Goal: Check status: Check status

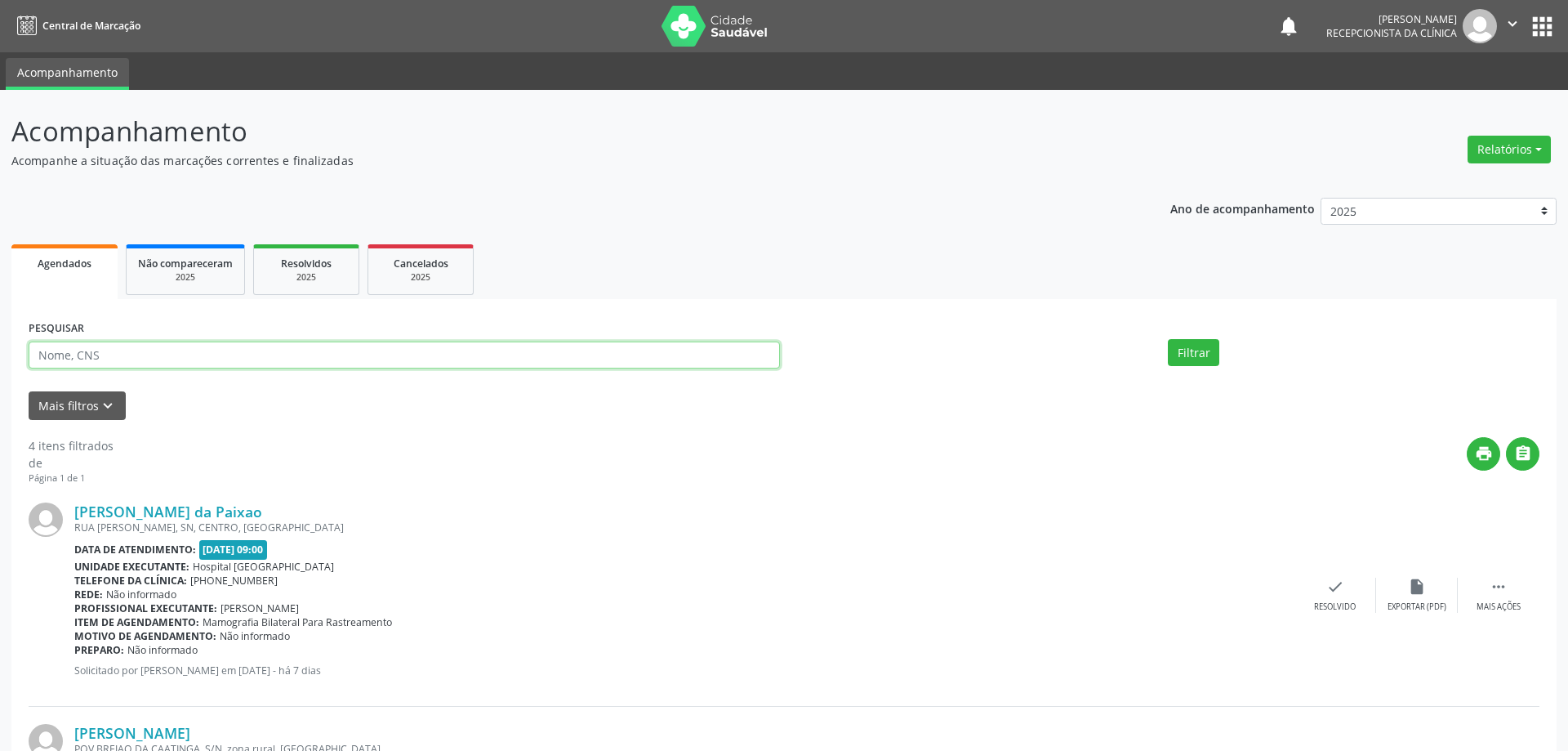
click at [173, 355] on input "text" at bounding box center [404, 355] width 751 height 27
type input "700807935278781"
click at [1163, 347] on button "Filtrar" at bounding box center [1184, 352] width 51 height 27
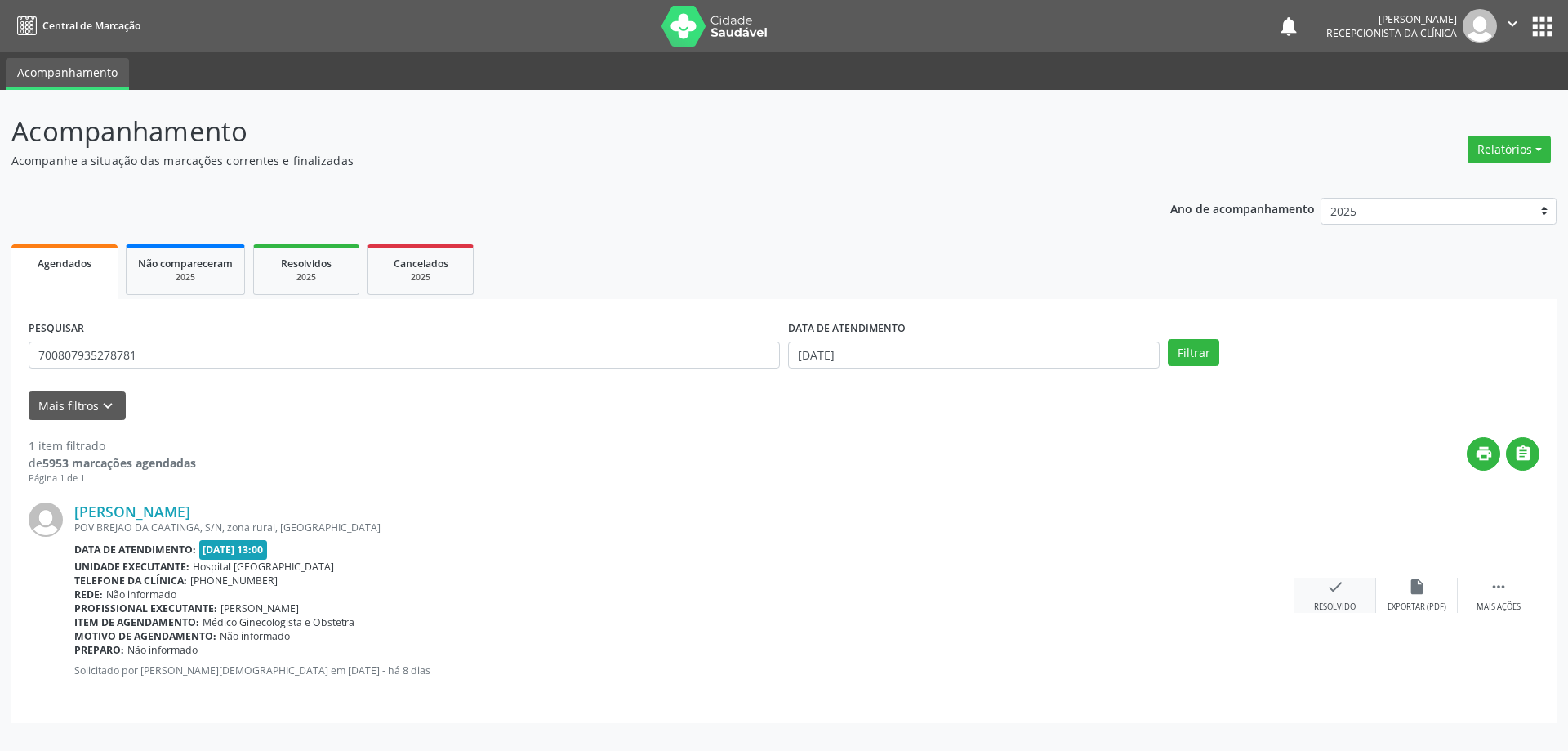
click at [1315, 602] on div "Resolvido" at bounding box center [1334, 607] width 42 height 11
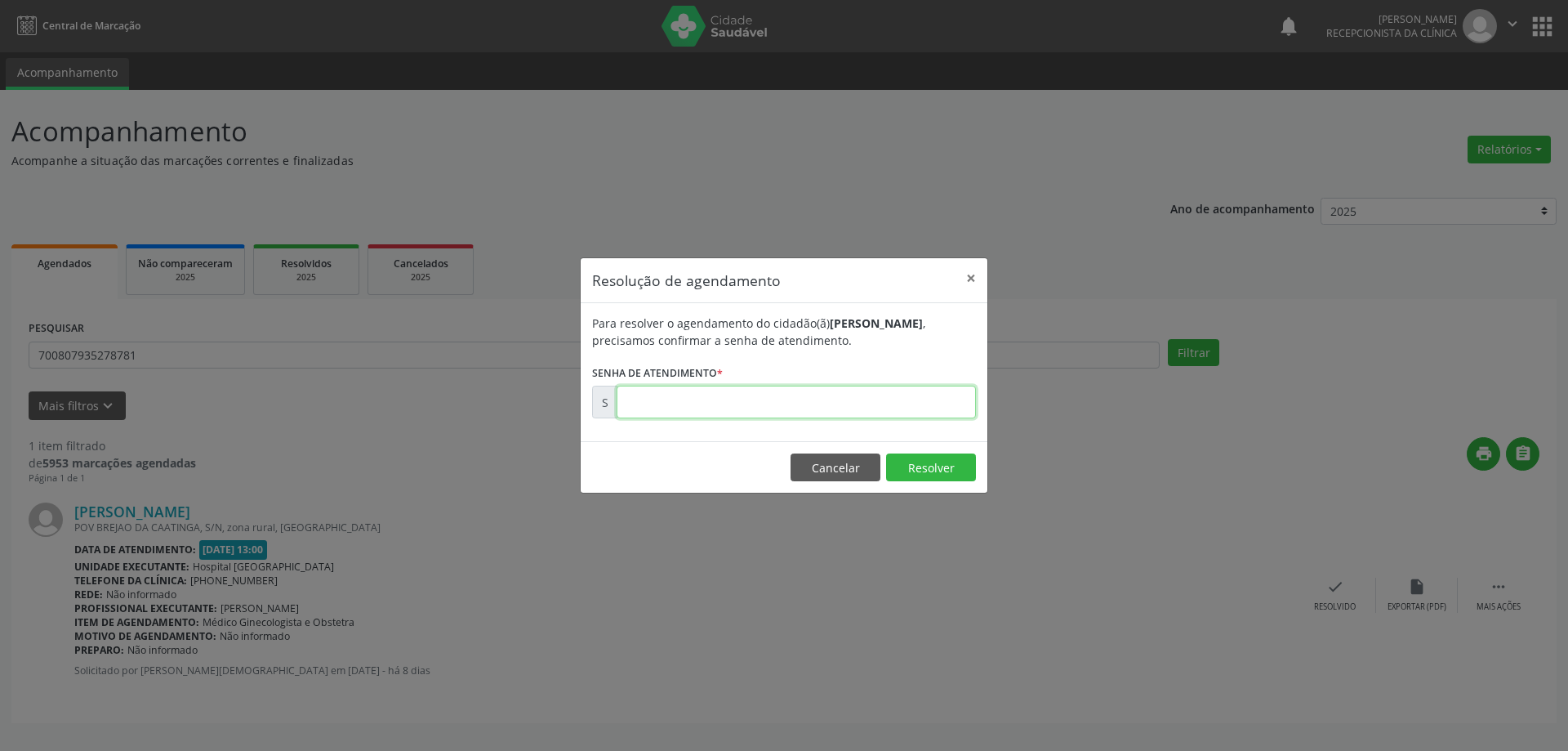
click at [915, 404] on input "text" at bounding box center [796, 402] width 359 height 33
type input "00173553"
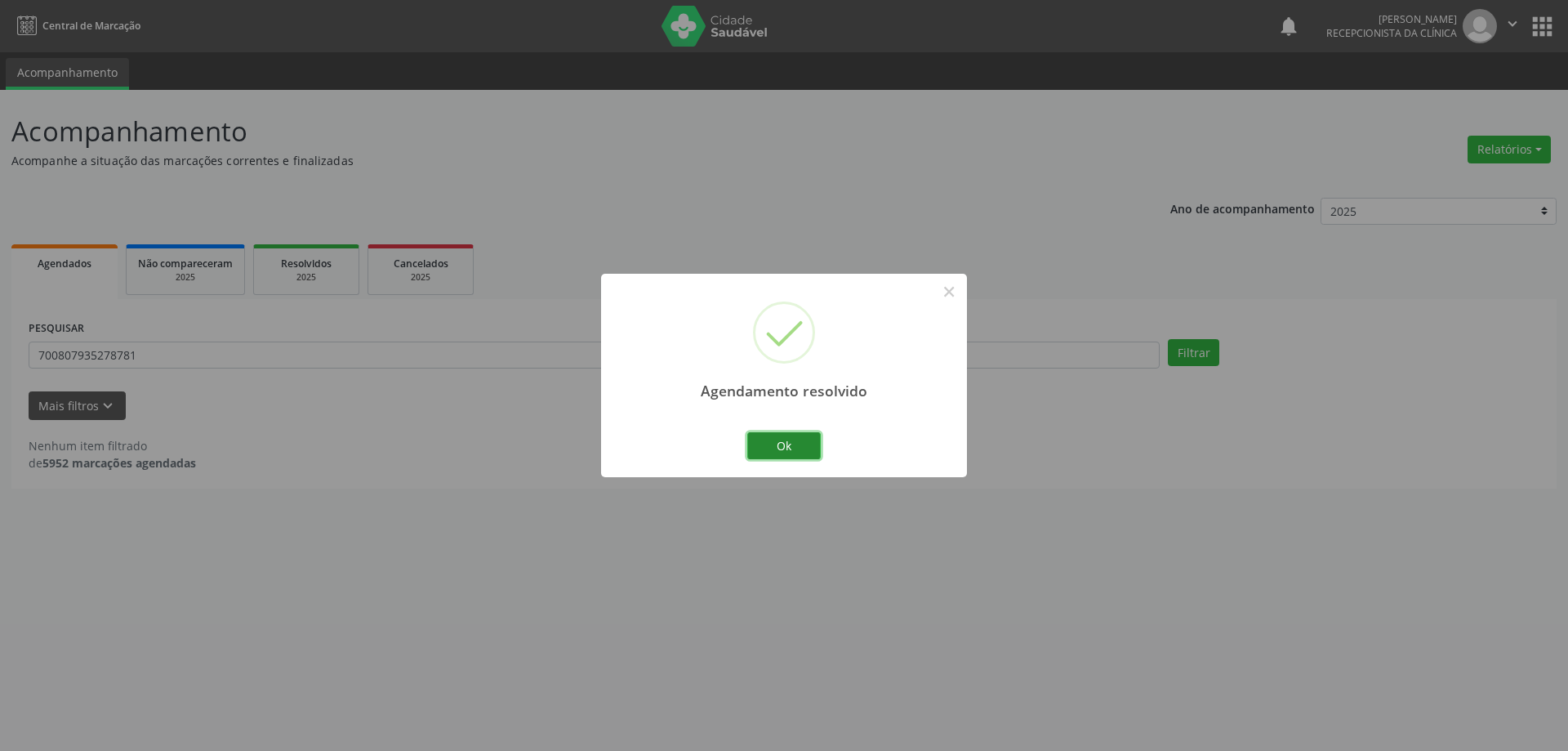
click at [789, 449] on button "Ok" at bounding box center [784, 445] width 74 height 27
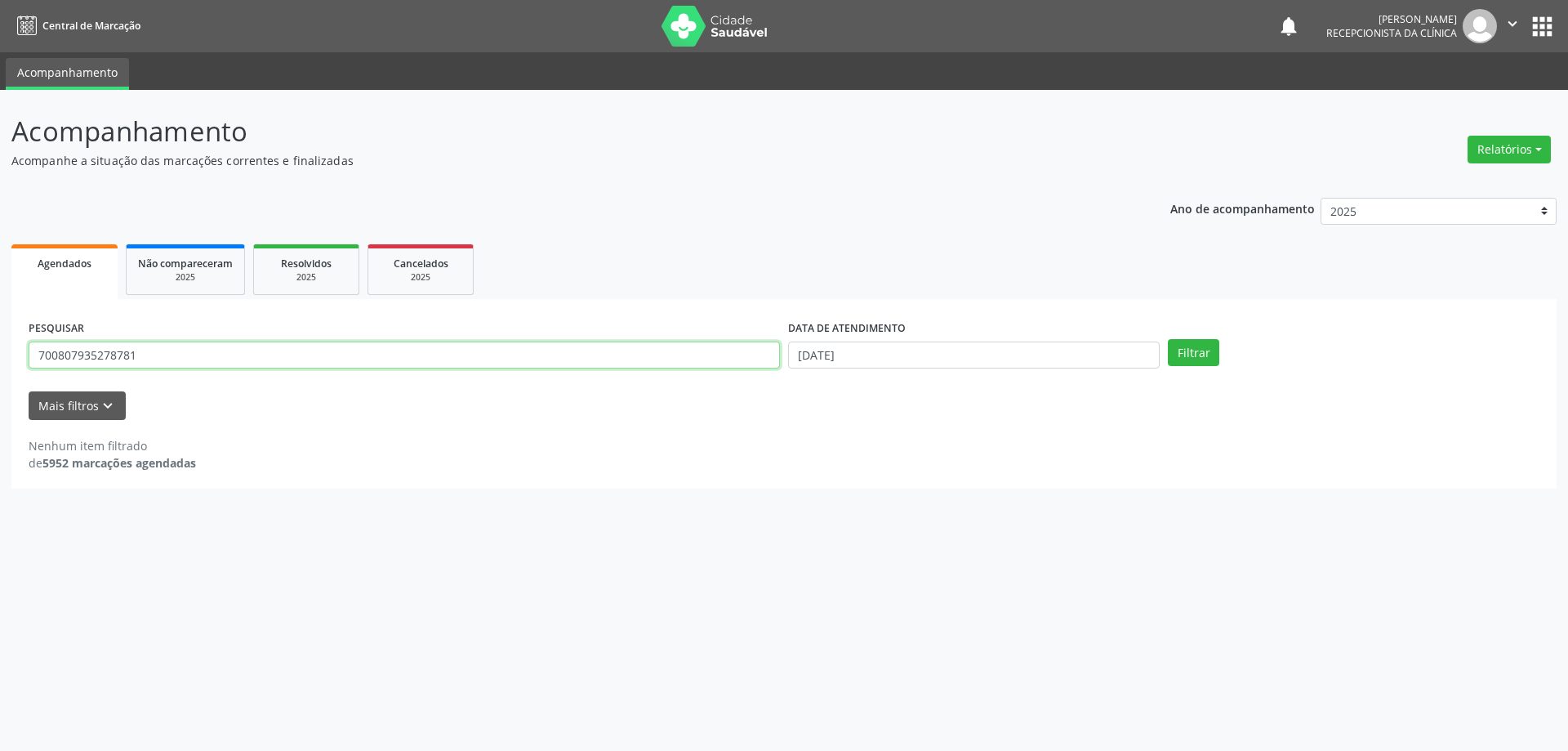
drag, startPoint x: 170, startPoint y: 355, endPoint x: 0, endPoint y: 418, distance: 181.3
click at [0, 418] on div "Acompanhamento Acompanhe a situação das marcações correntes e finalizadas Relat…" at bounding box center [784, 420] width 1568 height 661
type input "702608208861044"
click at [1189, 362] on button "Filtrar" at bounding box center [1193, 352] width 51 height 27
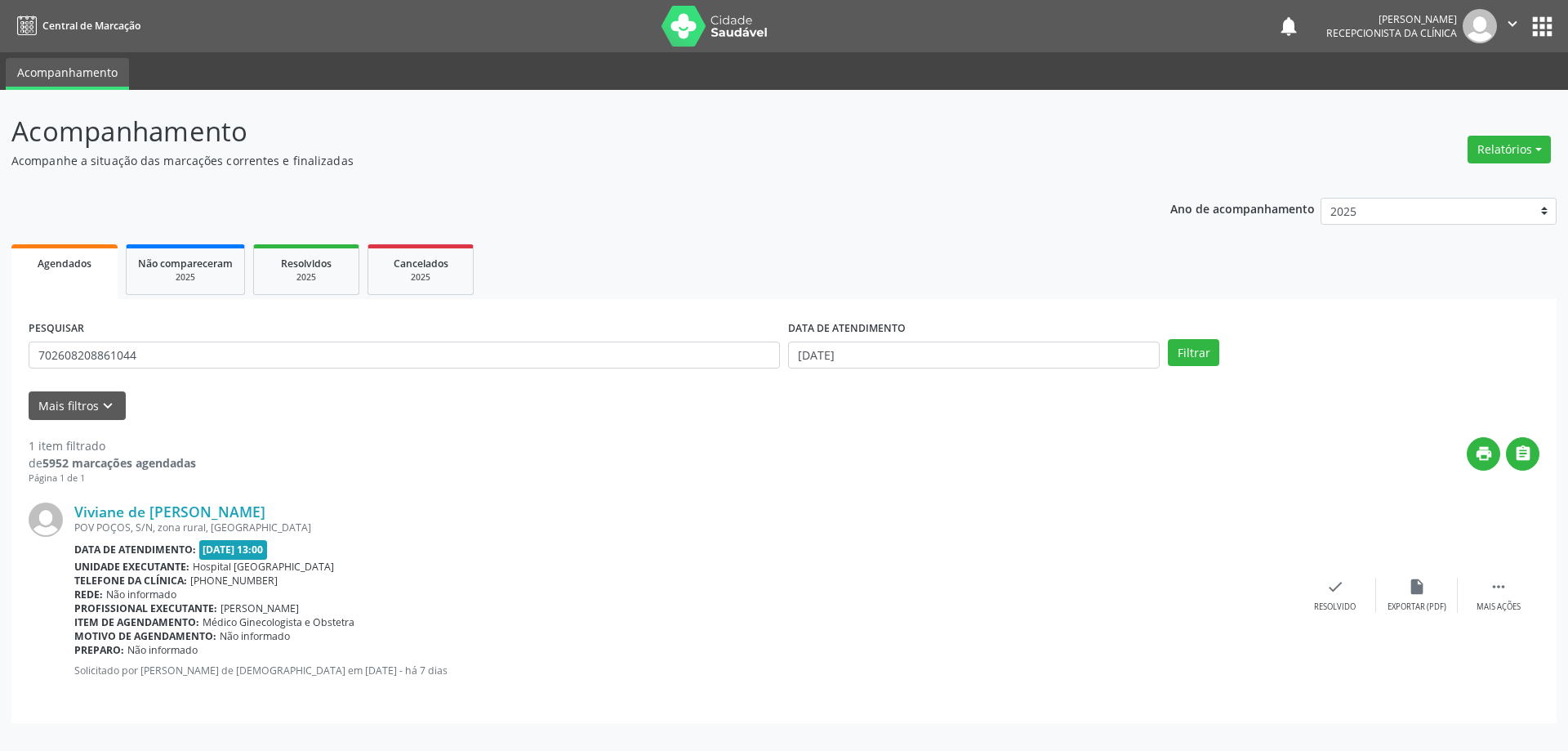
click at [1328, 576] on div "Viviane de [PERSON_NAME] [GEOGRAPHIC_DATA], S/N, zona rural, [GEOGRAPHIC_DATA] …" at bounding box center [784, 595] width 1511 height 220
drag, startPoint x: 1323, startPoint y: 575, endPoint x: 1332, endPoint y: 582, distance: 11.4
click at [1324, 576] on div "Viviane de [PERSON_NAME] [GEOGRAPHIC_DATA], S/N, zona rural, [GEOGRAPHIC_DATA] …" at bounding box center [784, 595] width 1511 height 220
click at [1332, 583] on icon "check" at bounding box center [1334, 586] width 18 height 18
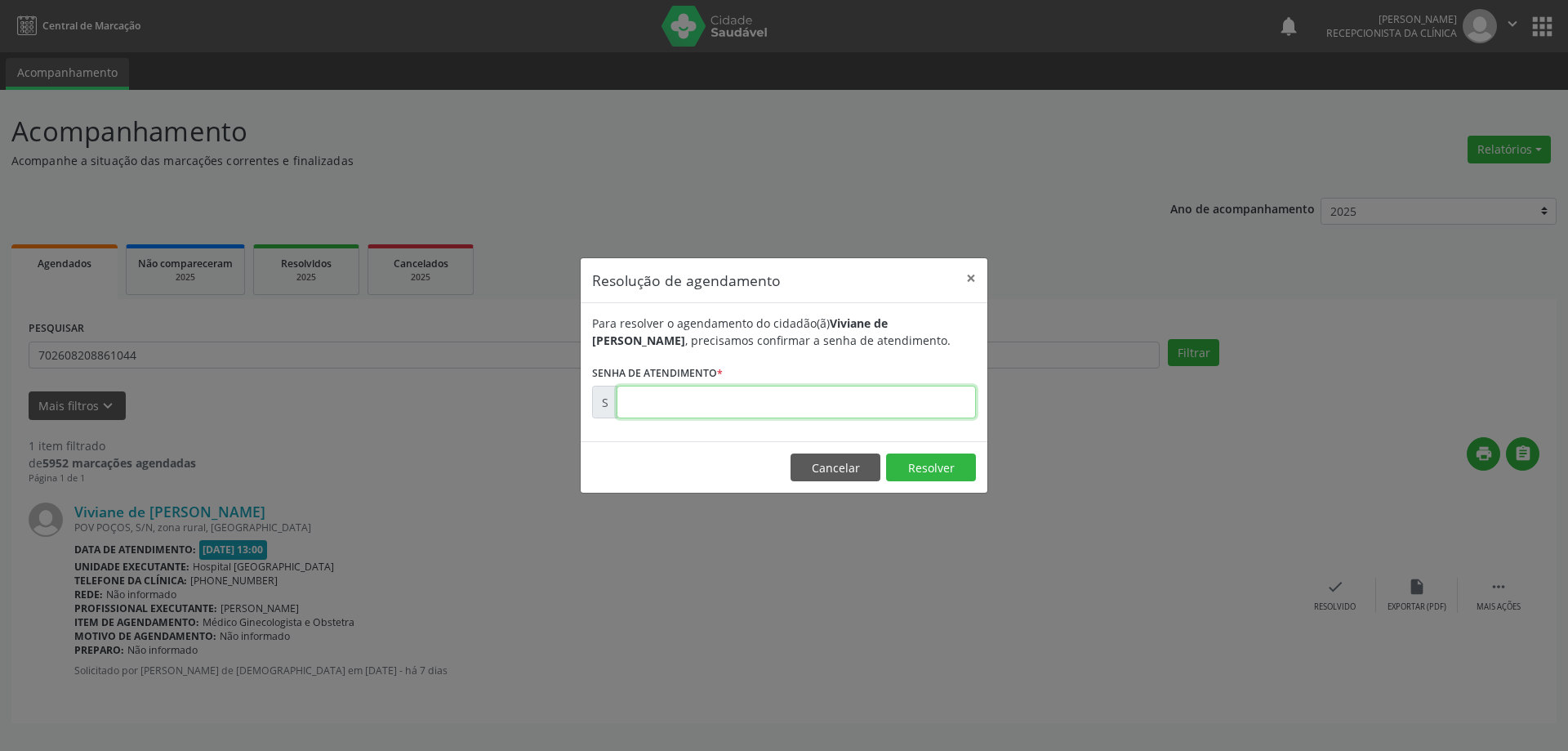
click at [905, 393] on input "text" at bounding box center [796, 402] width 359 height 33
type input "00173754"
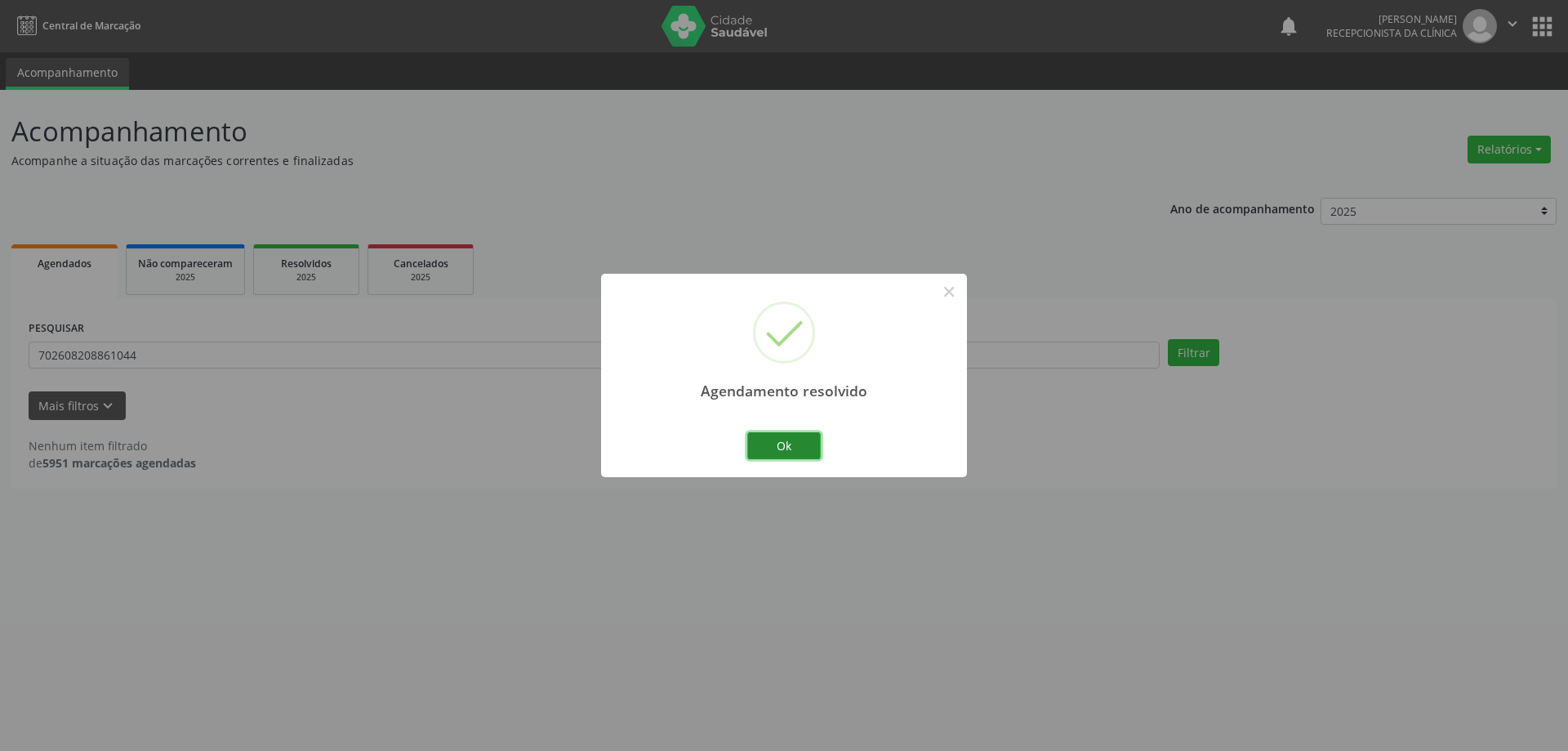
click at [793, 440] on button "Ok" at bounding box center [784, 445] width 74 height 27
